Goal: Task Accomplishment & Management: Manage account settings

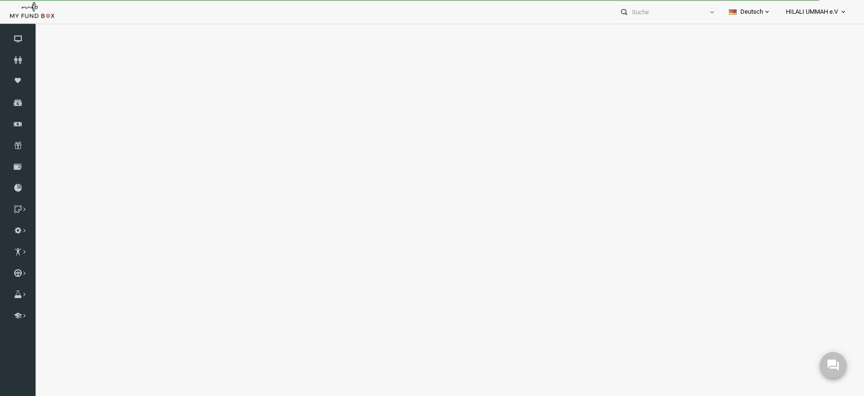
click at [750, 9] on link "Deutsch" at bounding box center [749, 12] width 57 height 24
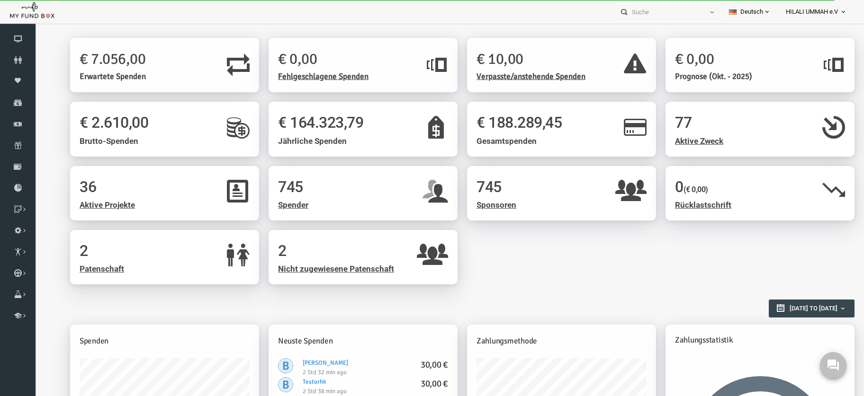
click at [750, 9] on link "Deutsch" at bounding box center [749, 12] width 57 height 24
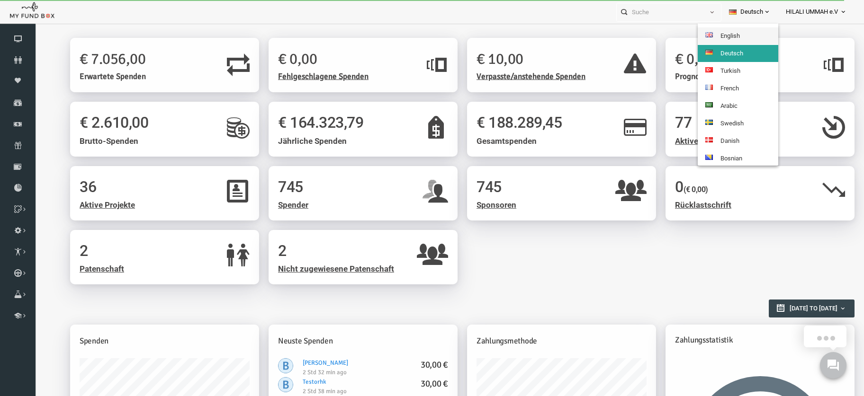
click at [746, 32] on link "English" at bounding box center [737, 35] width 80 height 17
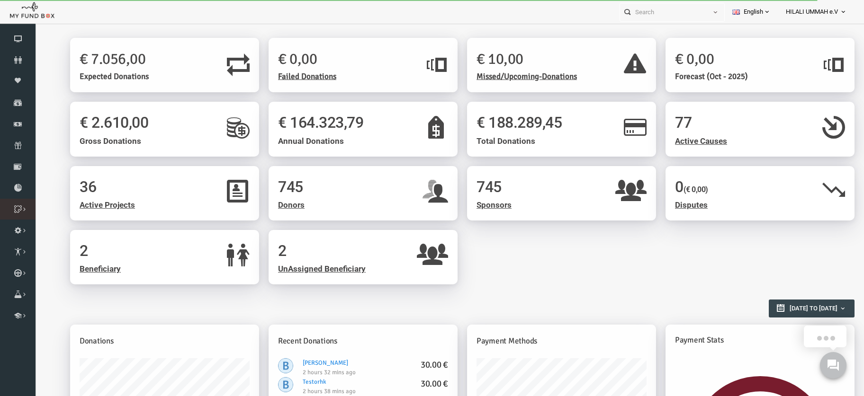
click at [0, 0] on icon at bounding box center [0, 0] width 0 height 0
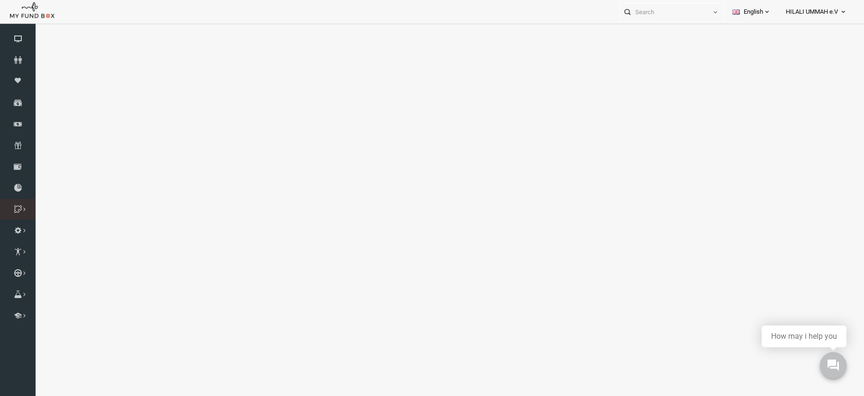
select select "100"
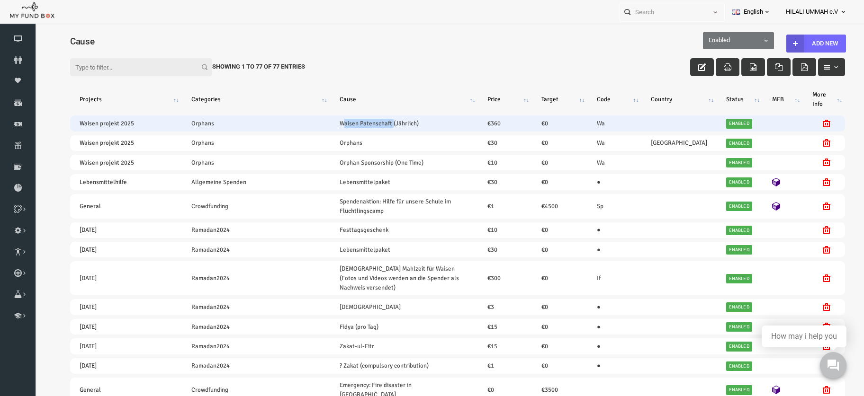
drag, startPoint x: 324, startPoint y: 117, endPoint x: 379, endPoint y: 121, distance: 54.6
click at [379, 121] on td "Waisen Patenschaft (Jährlich)" at bounding box center [387, 124] width 148 height 16
copy link "Waisen Patenschaft"
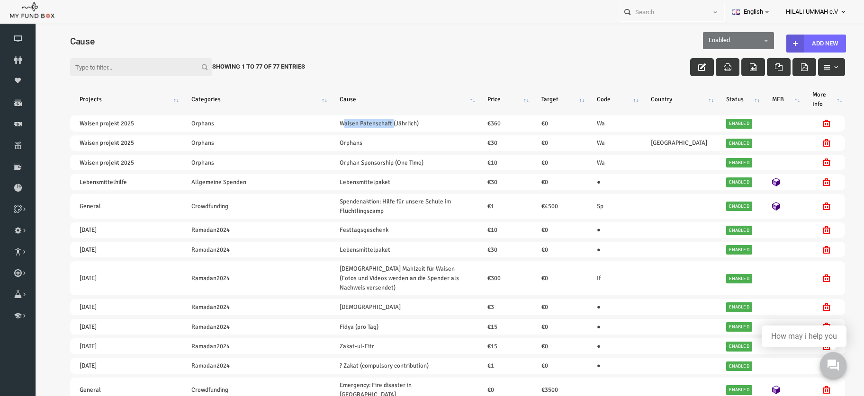
click at [113, 71] on input "Filter:" at bounding box center [124, 67] width 142 height 18
paste input "Waisen Patenschaft"
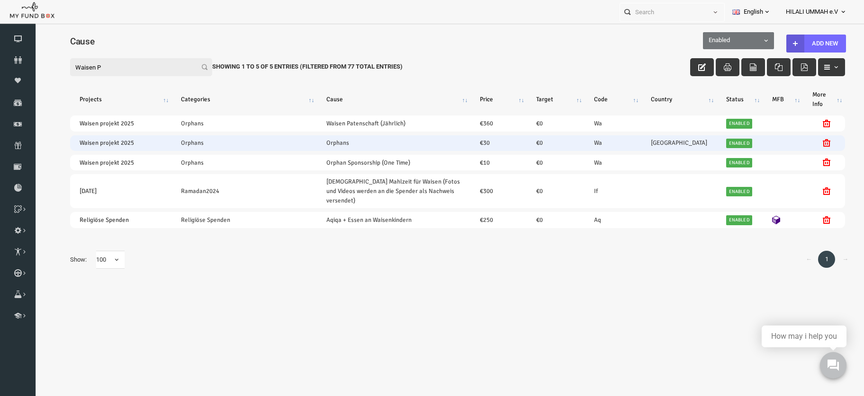
type input "Waisen P"
drag, startPoint x: 651, startPoint y: 142, endPoint x: 680, endPoint y: 143, distance: 29.4
click at [680, 143] on td "Afghanistan Afghanistan" at bounding box center [661, 143] width 75 height 16
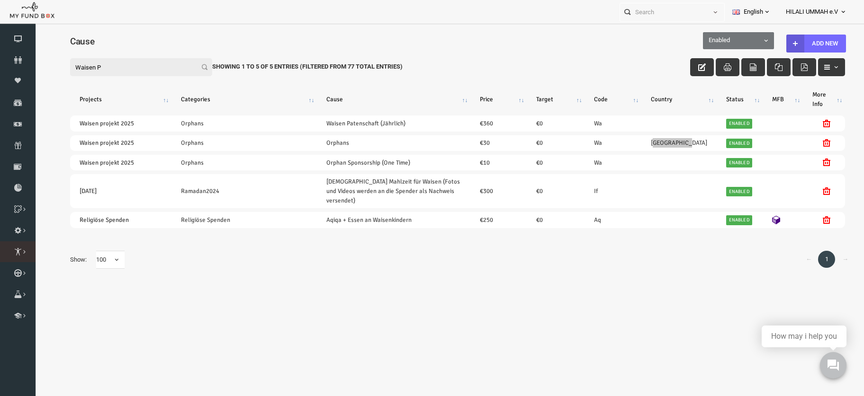
click at [0, 0] on icon at bounding box center [0, 0] width 0 height 0
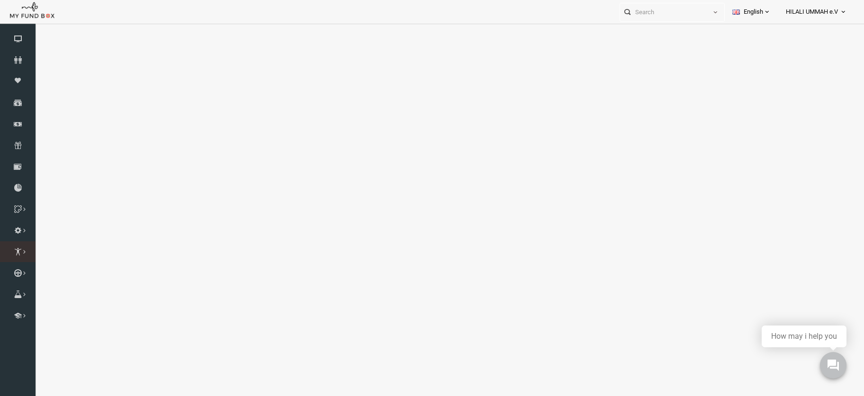
select select "100"
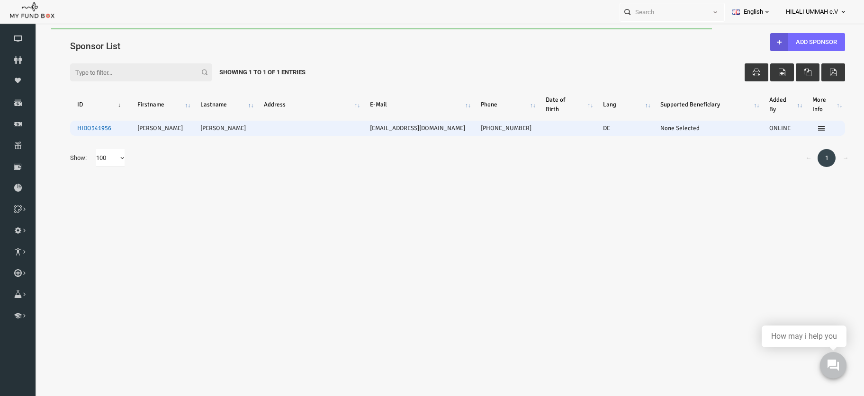
click at [80, 132] on link "HIDO341956" at bounding box center [77, 129] width 34 height 8
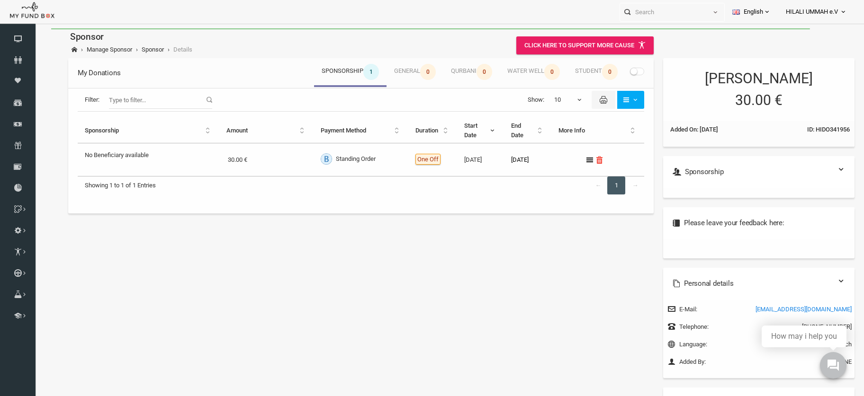
click at [619, 72] on small at bounding box center [616, 71] width 7 height 7
click at [34, 28] on input "checkbox" at bounding box center [34, 28] width 0 height 0
click at [619, 72] on span at bounding box center [620, 72] width 14 height 8
click at [34, 28] on input "checkbox" at bounding box center [34, 28] width 0 height 0
click at [619, 72] on small at bounding box center [616, 71] width 7 height 7
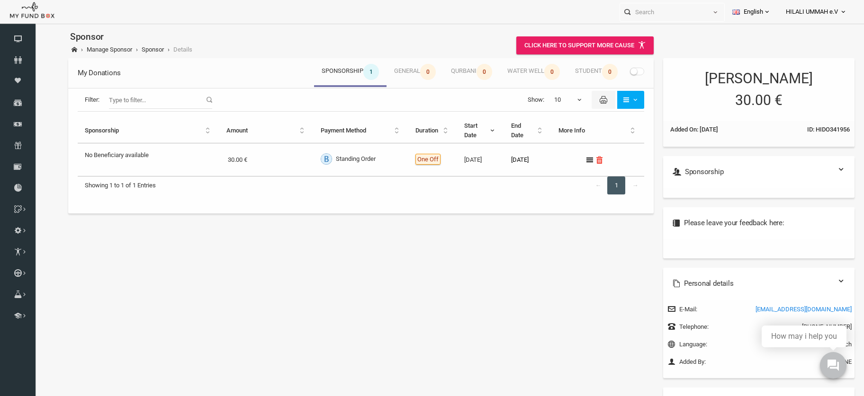
click at [34, 28] on input "checkbox" at bounding box center [34, 28] width 0 height 0
click at [619, 72] on span at bounding box center [620, 72] width 14 height 8
click at [34, 28] on input "checkbox" at bounding box center [34, 28] width 0 height 0
click at [619, 72] on small at bounding box center [616, 71] width 7 height 7
click at [34, 28] on input "checkbox" at bounding box center [34, 28] width 0 height 0
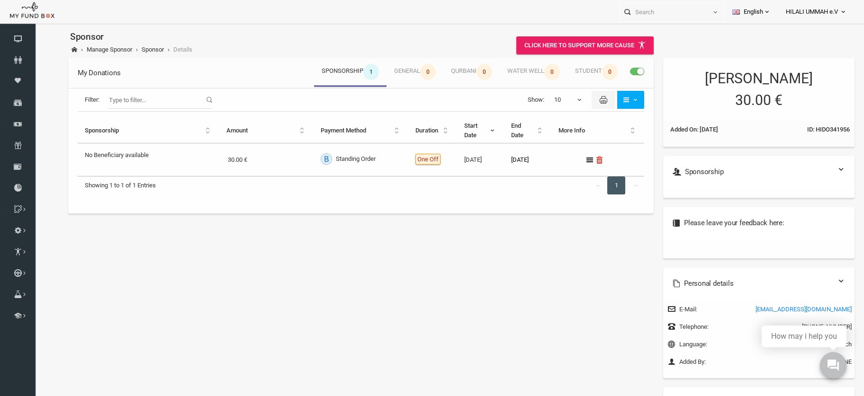
click at [807, 127] on span "ID: HIDO341956" at bounding box center [811, 129] width 43 height 9
copy span "HIDO341956"
click at [748, 16] on link "English" at bounding box center [751, 12] width 54 height 24
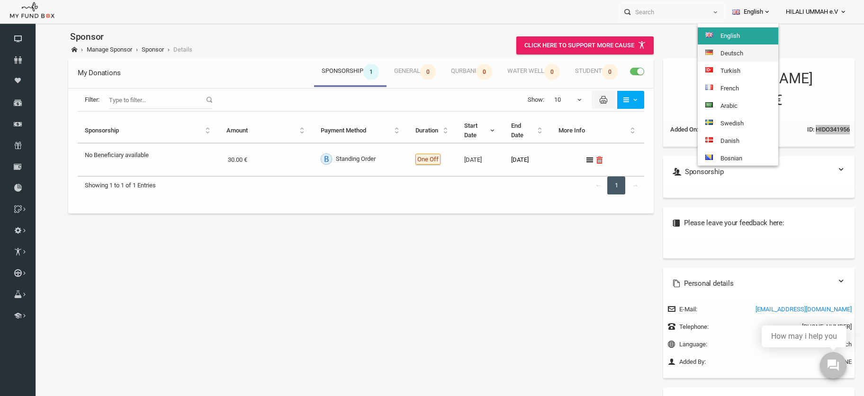
click at [734, 51] on link "Deutsch" at bounding box center [737, 53] width 80 height 17
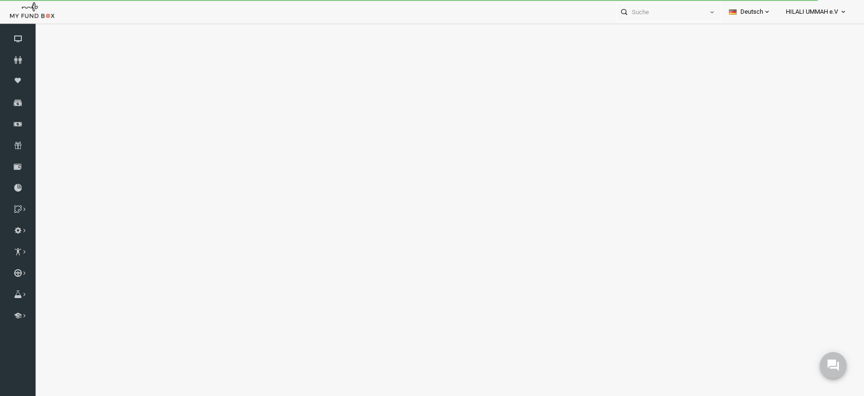
select select "100"
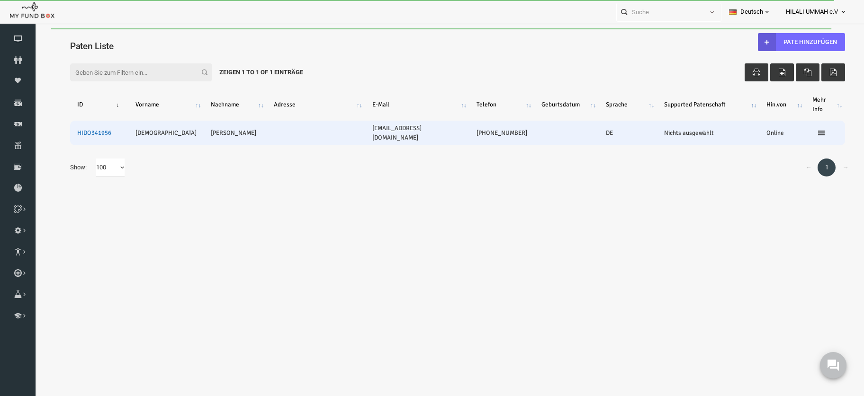
click at [81, 133] on link "HIDO341956" at bounding box center [77, 133] width 34 height 8
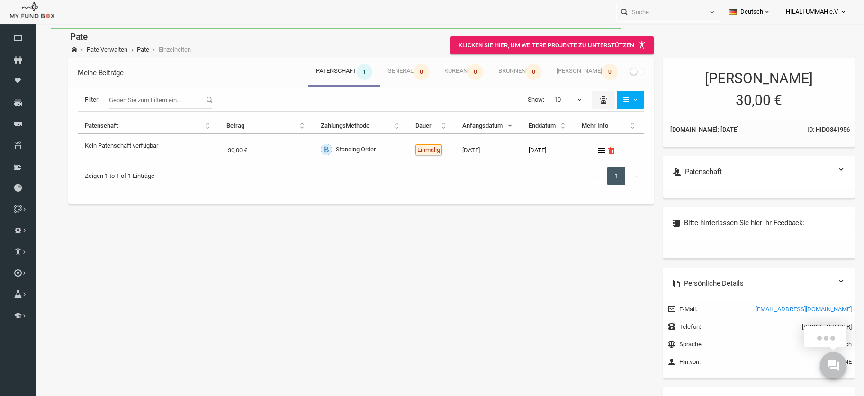
click at [121, 145] on output "Kein Patenschaft verfügbar" at bounding box center [104, 144] width 73 height 14
click at [380, 316] on div "Meine Beiträge Patenschaft 1 General 0 Kurban 0 Brunnen 0 Schüler 0 Filter: Sho…" at bounding box center [440, 246] width 803 height 385
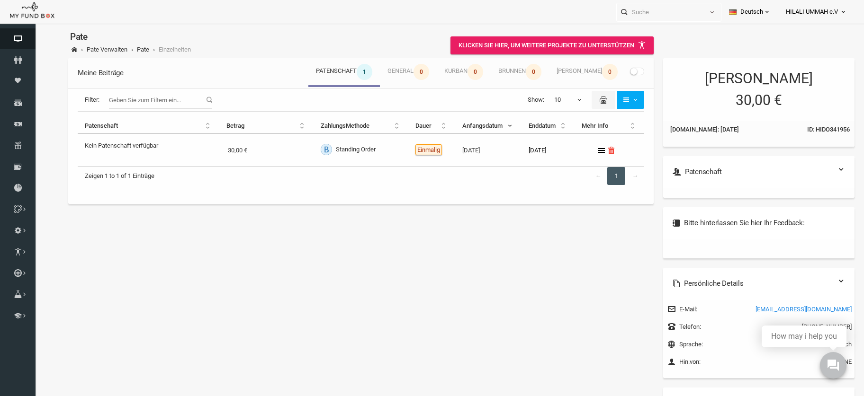
click at [17, 40] on icon at bounding box center [18, 39] width 36 height 8
click at [0, 0] on span "Verwaltung" at bounding box center [0, 0] width 0 height 0
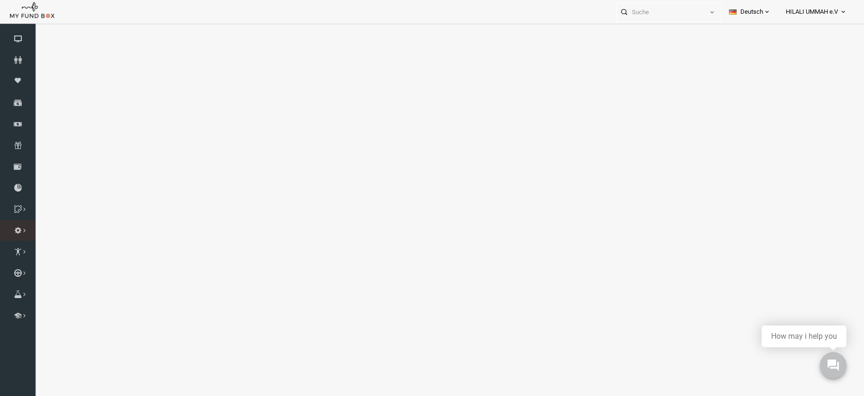
select select "100"
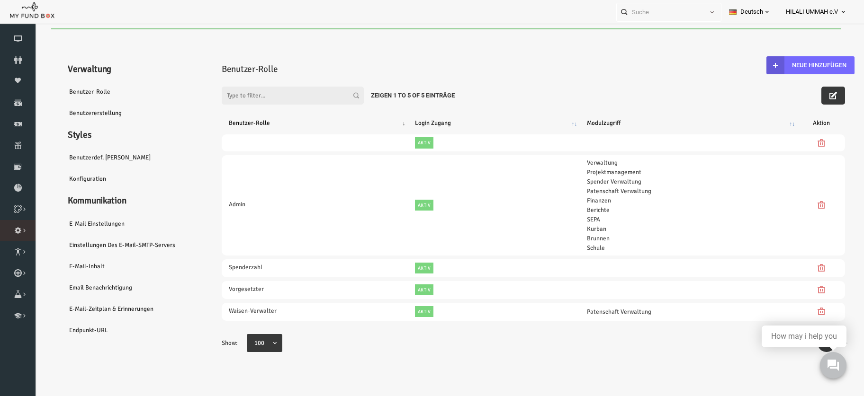
click at [0, 0] on link "Zahlungs-Methoden" at bounding box center [0, 0] width 0 height 0
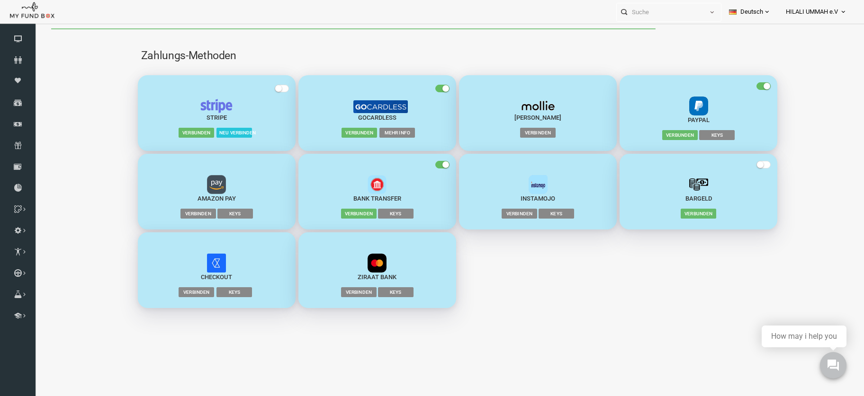
click at [386, 132] on span "Mehr Info" at bounding box center [380, 132] width 36 height 9
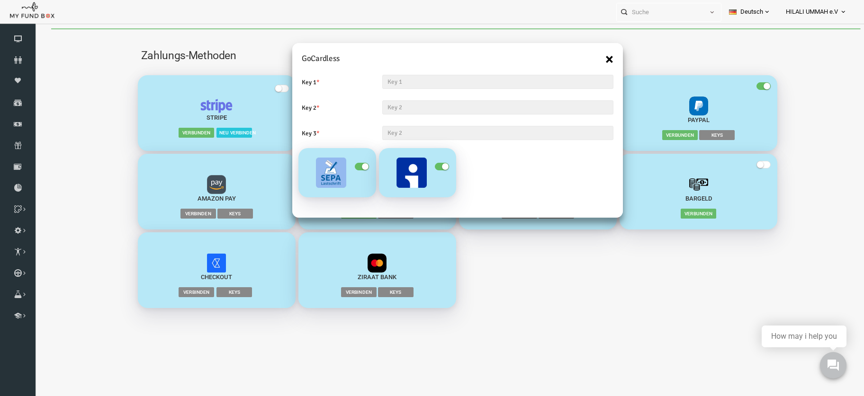
click at [591, 57] on button "×" at bounding box center [592, 59] width 8 height 15
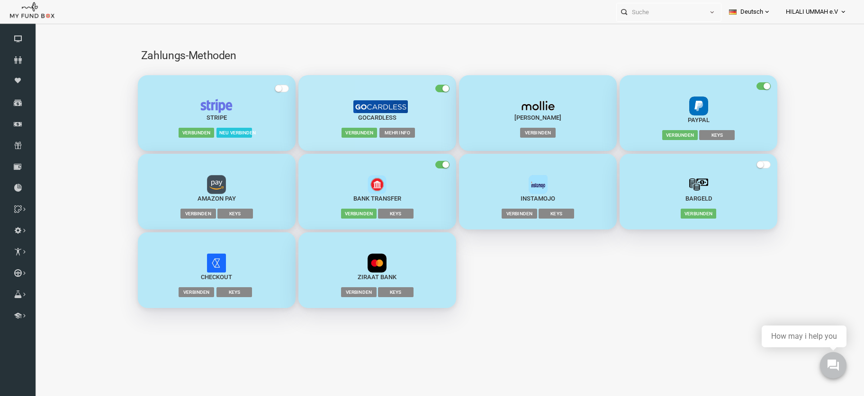
click at [391, 134] on span "Mehr Info" at bounding box center [380, 132] width 36 height 9
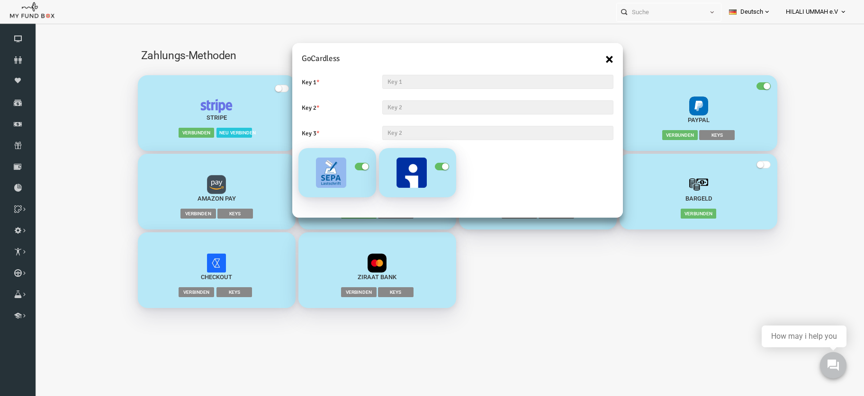
click at [590, 58] on button "×" at bounding box center [592, 59] width 8 height 15
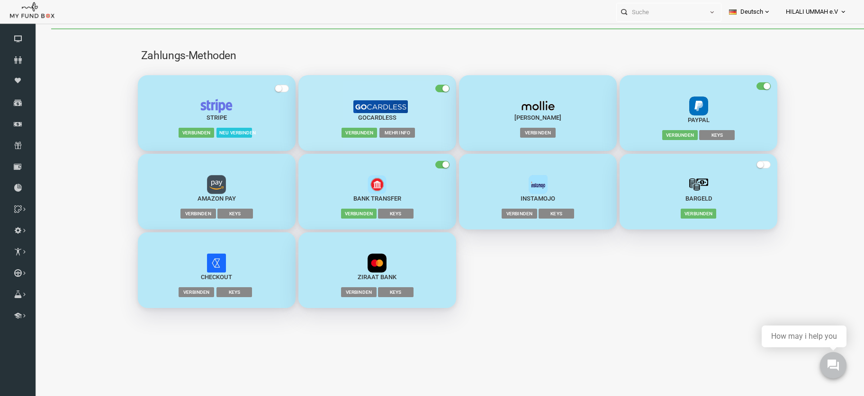
click at [379, 135] on span "Mehr Info" at bounding box center [380, 132] width 36 height 9
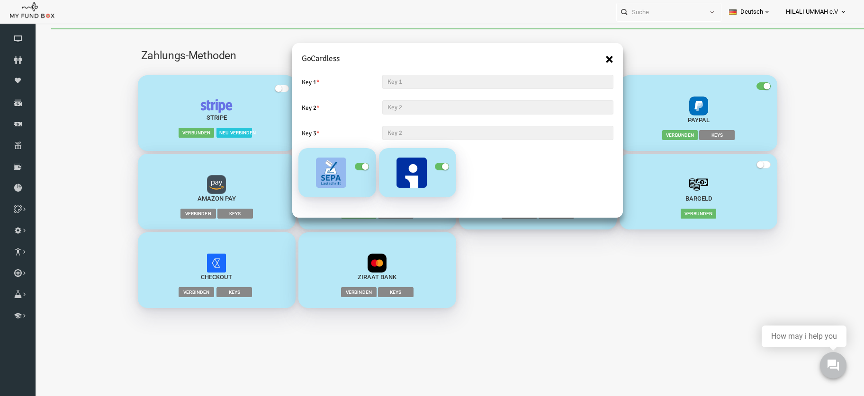
click at [594, 57] on button "×" at bounding box center [592, 59] width 8 height 15
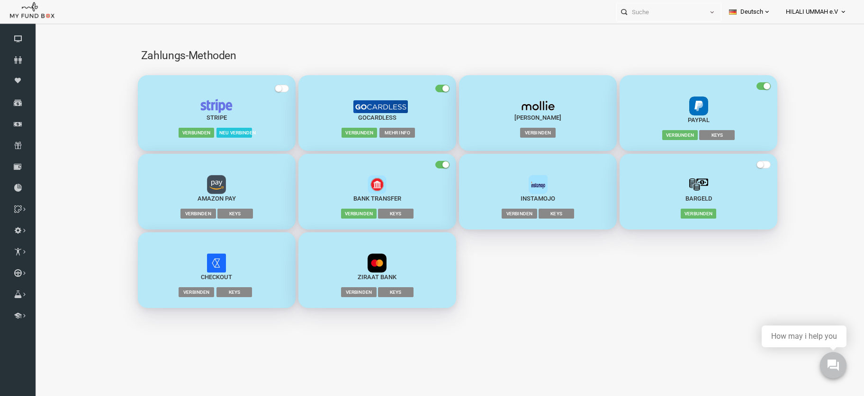
click at [387, 134] on span "Mehr Info" at bounding box center [380, 132] width 36 height 9
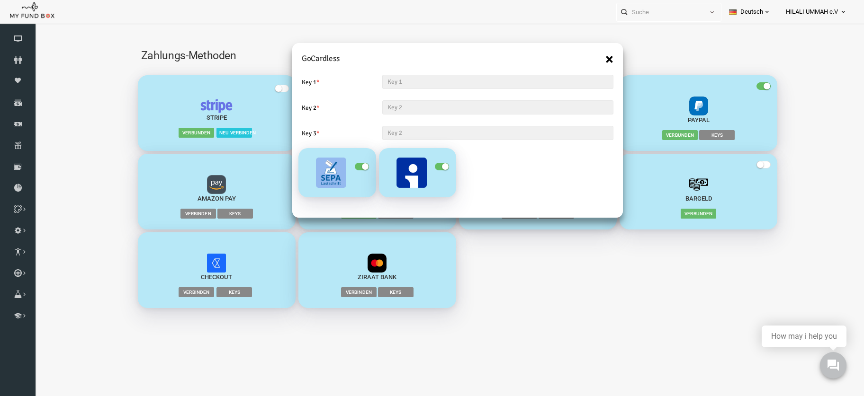
click at [592, 61] on button "×" at bounding box center [592, 59] width 8 height 15
click at [590, 60] on button "×" at bounding box center [592, 59] width 8 height 15
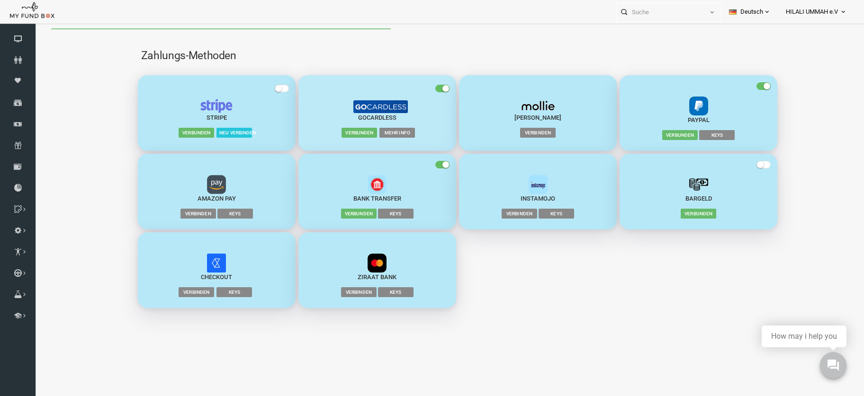
click at [382, 131] on span "Mehr Info" at bounding box center [380, 132] width 36 height 9
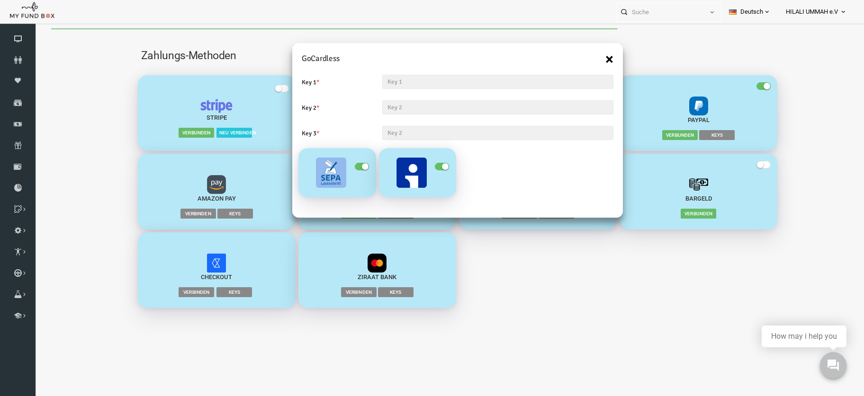
click at [591, 57] on button "×" at bounding box center [592, 59] width 8 height 15
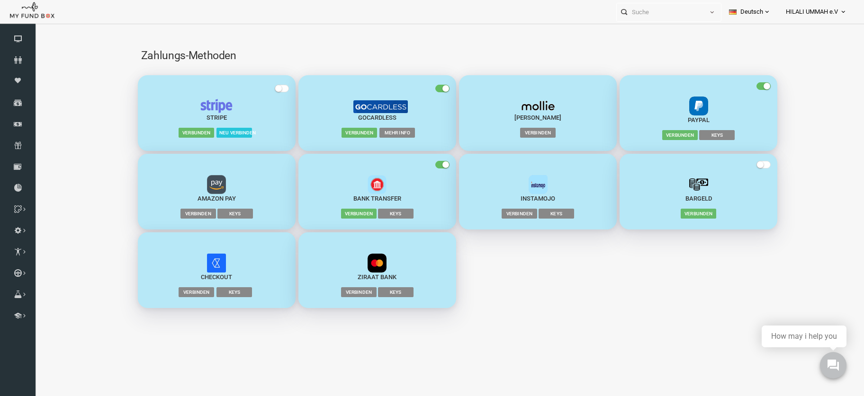
click at [805, 9] on span "HILALI UMMAH e.V" at bounding box center [812, 12] width 52 height 17
click at [821, 105] on ul "Mein Profil Abonnement Videos ChangeLog 1.35 Abmelden" at bounding box center [814, 75] width 80 height 102
click at [821, 9] on span "HILALI UMMAH e.V" at bounding box center [812, 12] width 52 height 17
click at [814, 114] on link "Abmelden" at bounding box center [814, 113] width 80 height 17
